Goal: Task Accomplishment & Management: Manage account settings

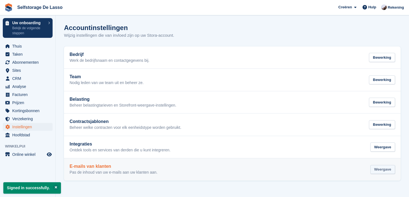
click at [375, 170] on div "Weergave" at bounding box center [382, 169] width 25 height 9
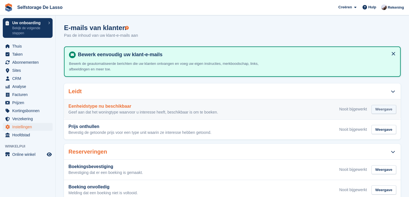
click at [379, 110] on div "Weergave" at bounding box center [383, 109] width 25 height 9
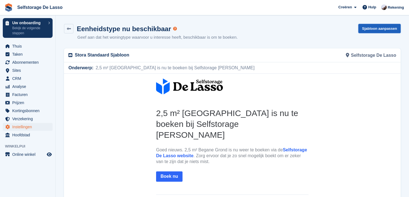
click at [370, 31] on link "Sjabloon aanpassen" at bounding box center [379, 28] width 42 height 9
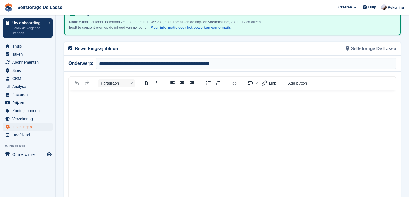
scroll to position [55, 0]
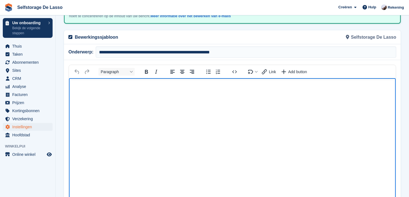
click at [226, 108] on html at bounding box center [232, 178] width 326 height 201
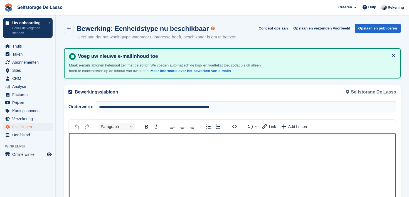
scroll to position [0, 0]
click at [178, 71] on link "Meer informatie over het bewerken van e-mails" at bounding box center [190, 71] width 80 height 4
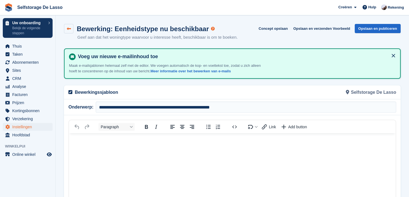
click at [70, 27] on icon at bounding box center [69, 29] width 4 height 4
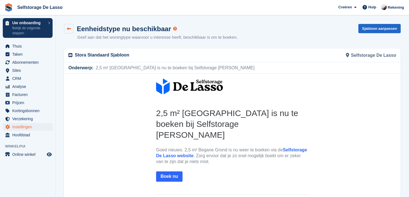
click at [71, 29] on link at bounding box center [68, 28] width 9 height 9
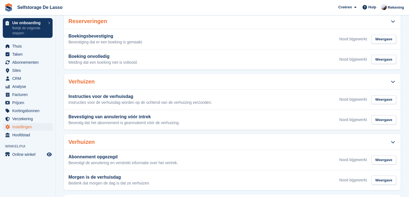
scroll to position [153, 0]
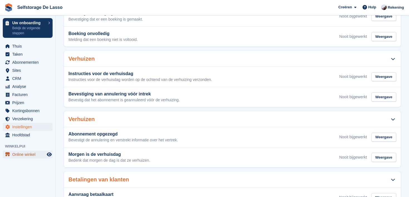
click at [22, 154] on span "Online winkel" at bounding box center [28, 154] width 33 height 8
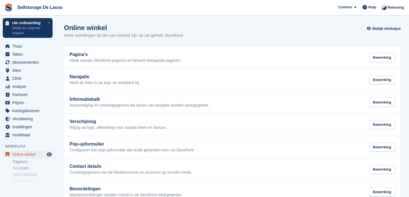
click at [50, 157] on link "Online winkel" at bounding box center [28, 154] width 50 height 8
click at [49, 154] on icon "Previewwinkel" at bounding box center [49, 154] width 5 height 4
